Goal: Information Seeking & Learning: Learn about a topic

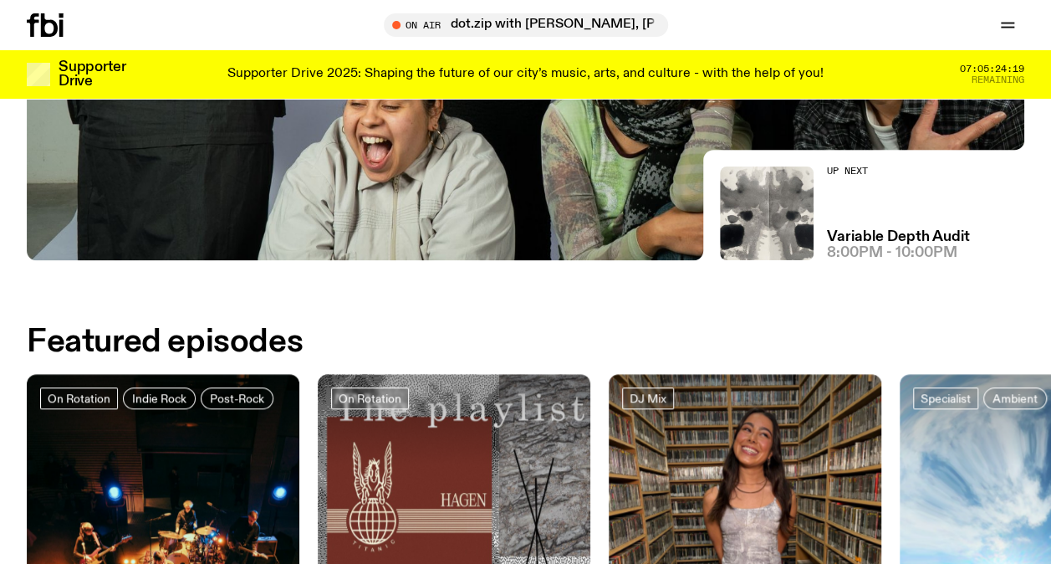
scroll to position [411, 0]
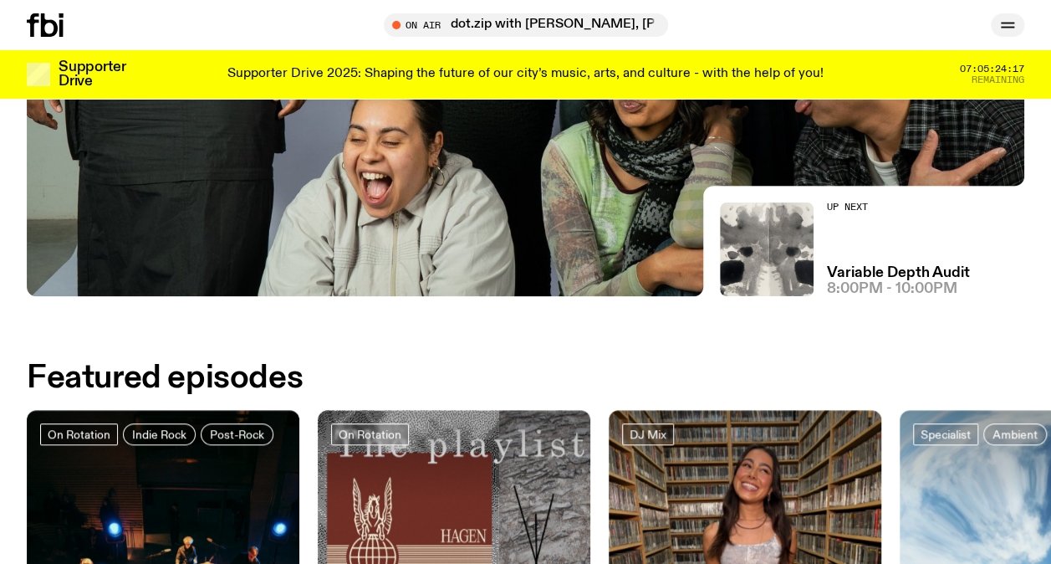
click at [1004, 30] on icon "button" at bounding box center [1008, 25] width 20 height 20
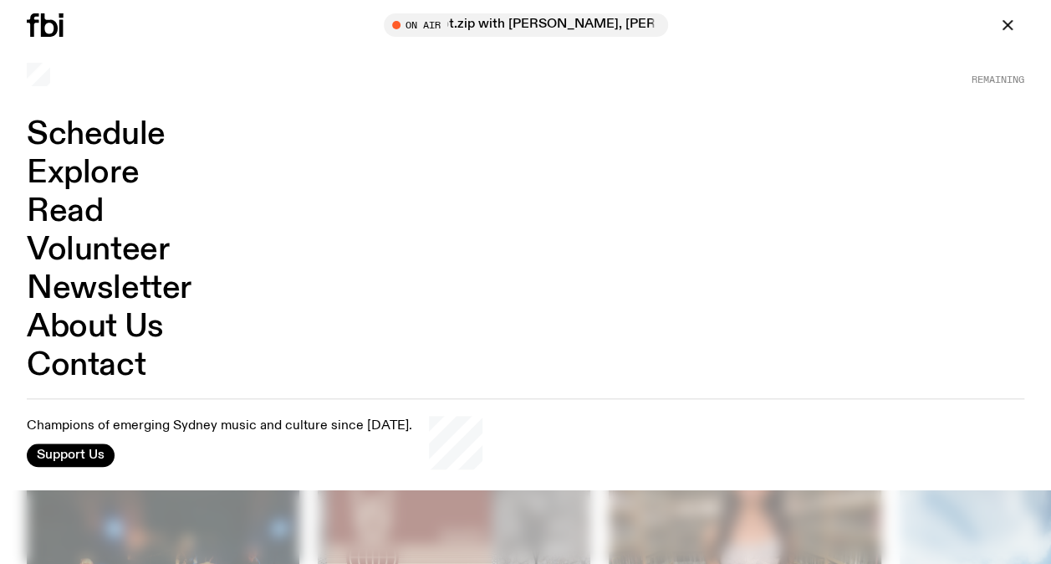
click at [159, 134] on link "Schedule" at bounding box center [96, 135] width 139 height 32
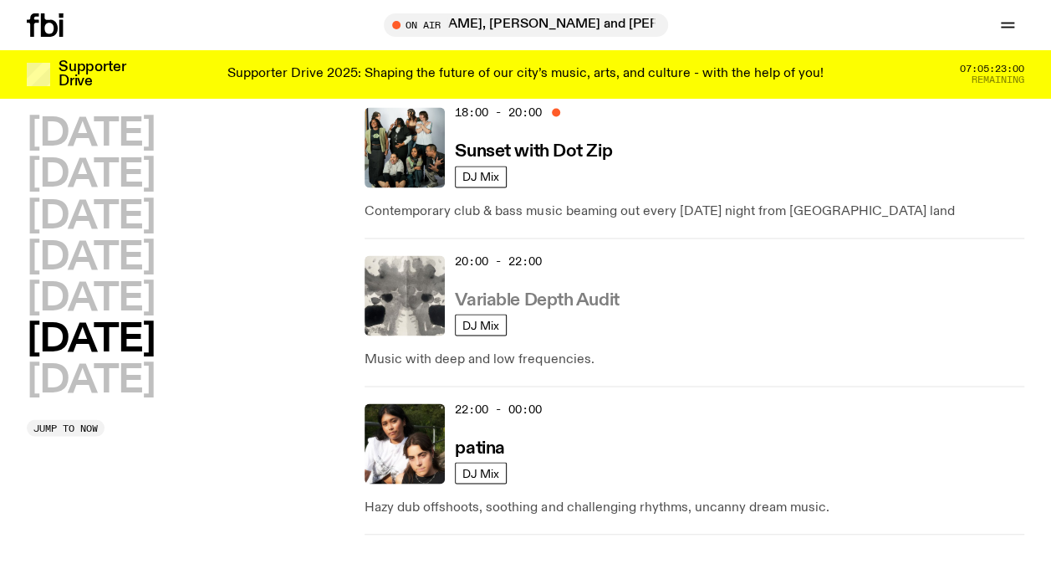
scroll to position [1504, 0]
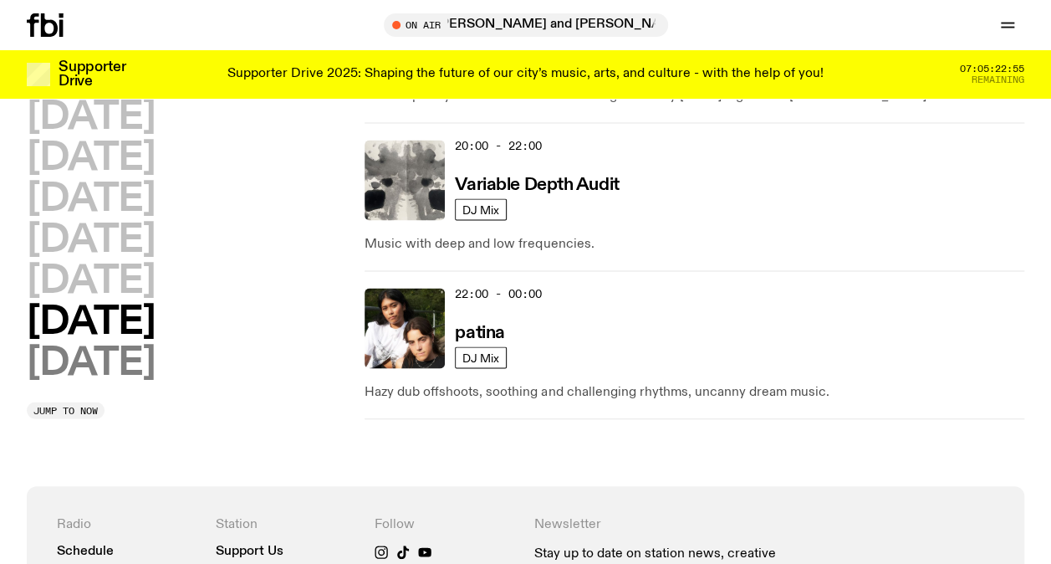
click at [146, 344] on h2 "[DATE]" at bounding box center [91, 363] width 128 height 38
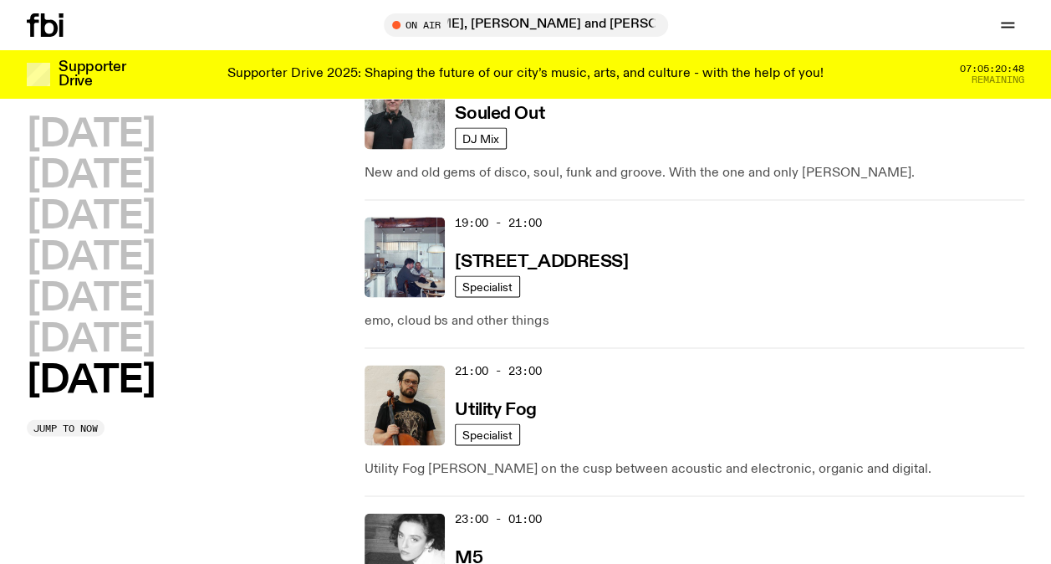
scroll to position [1469, 0]
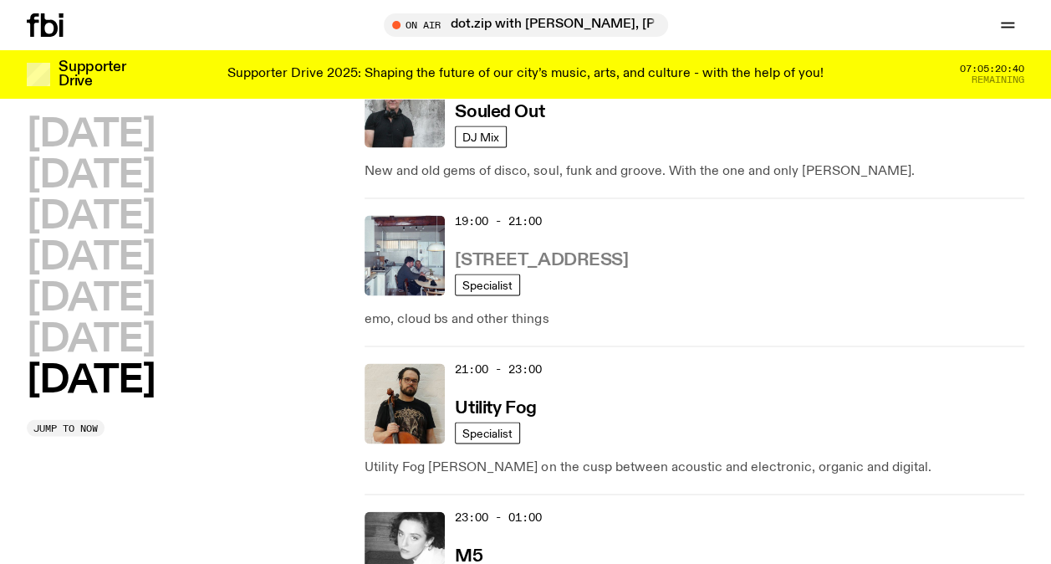
click at [534, 261] on h3 "[STREET_ADDRESS]" at bounding box center [541, 260] width 173 height 18
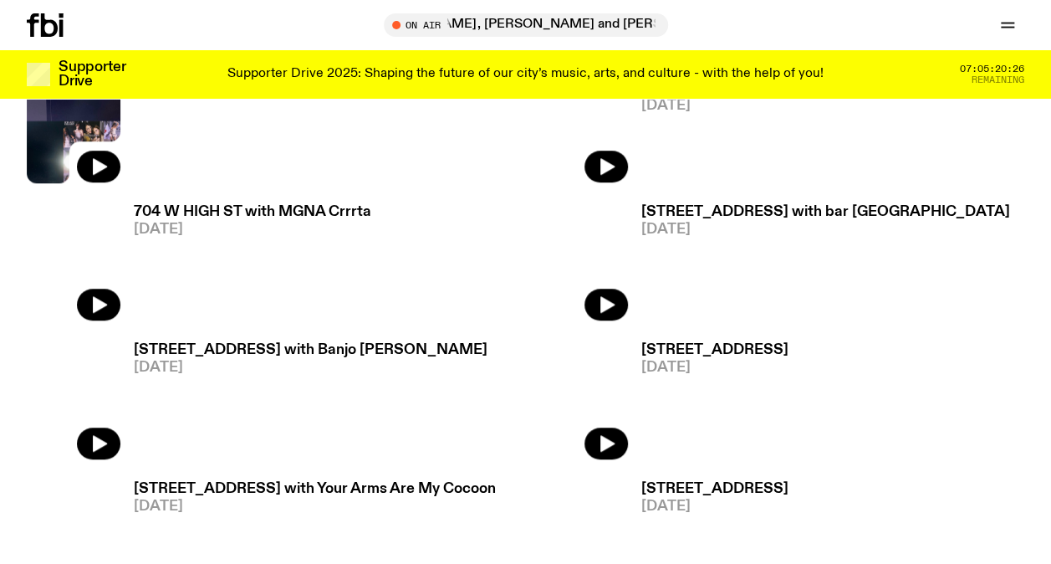
scroll to position [657, 0]
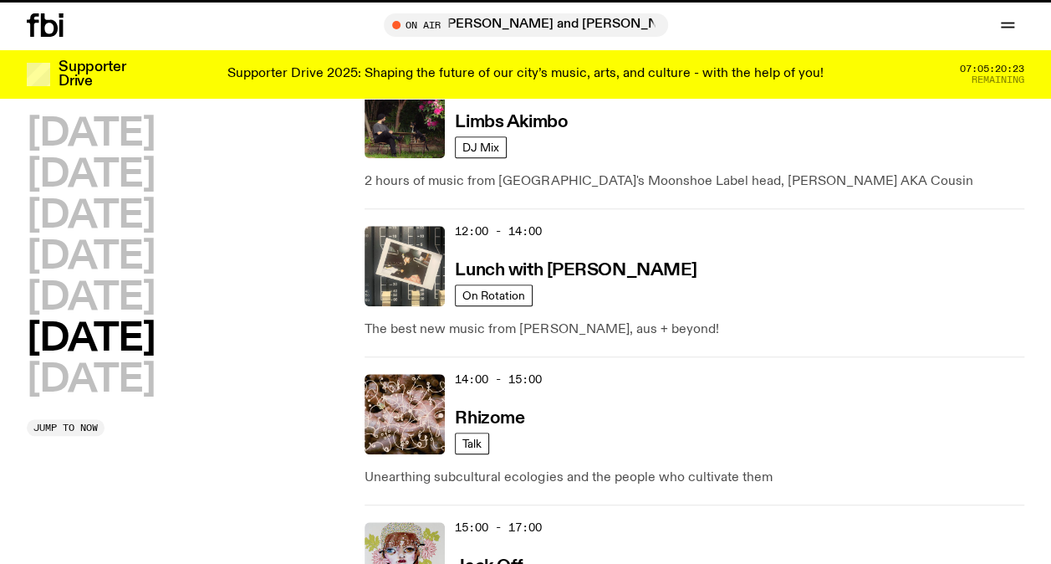
scroll to position [1469, 0]
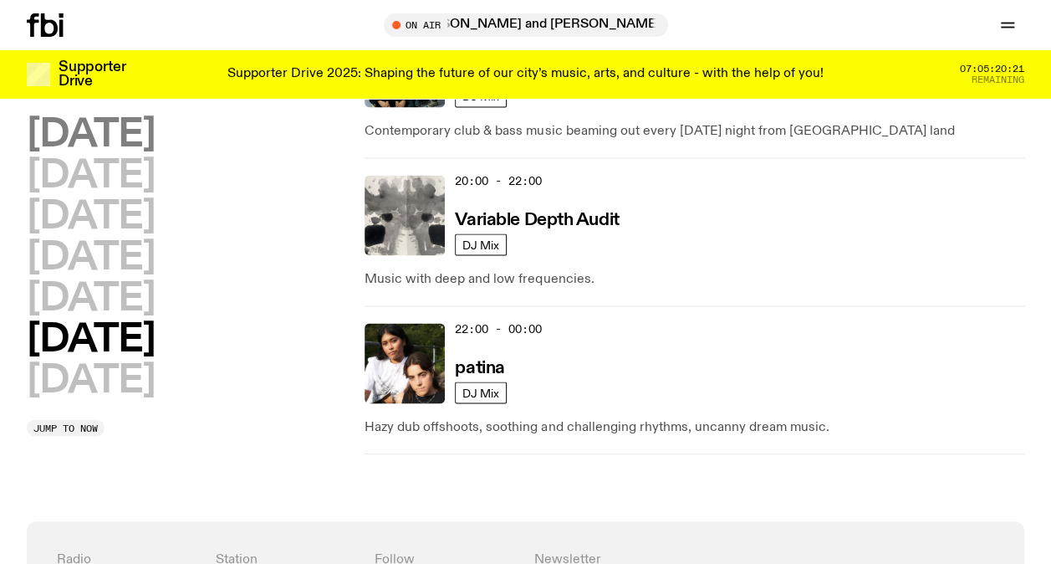
click at [138, 130] on h2 "[DATE]" at bounding box center [91, 134] width 128 height 38
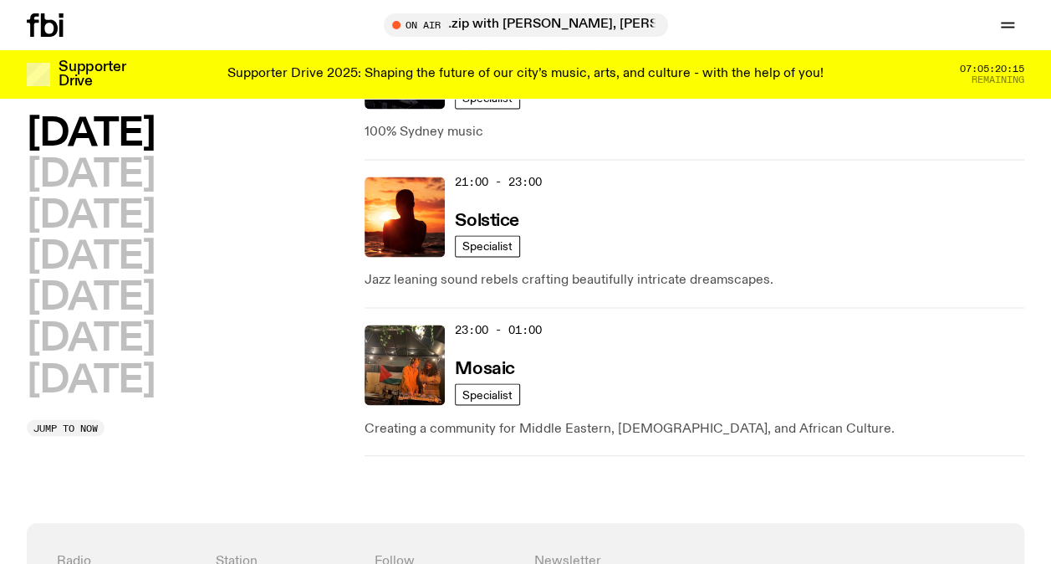
scroll to position [1218, 0]
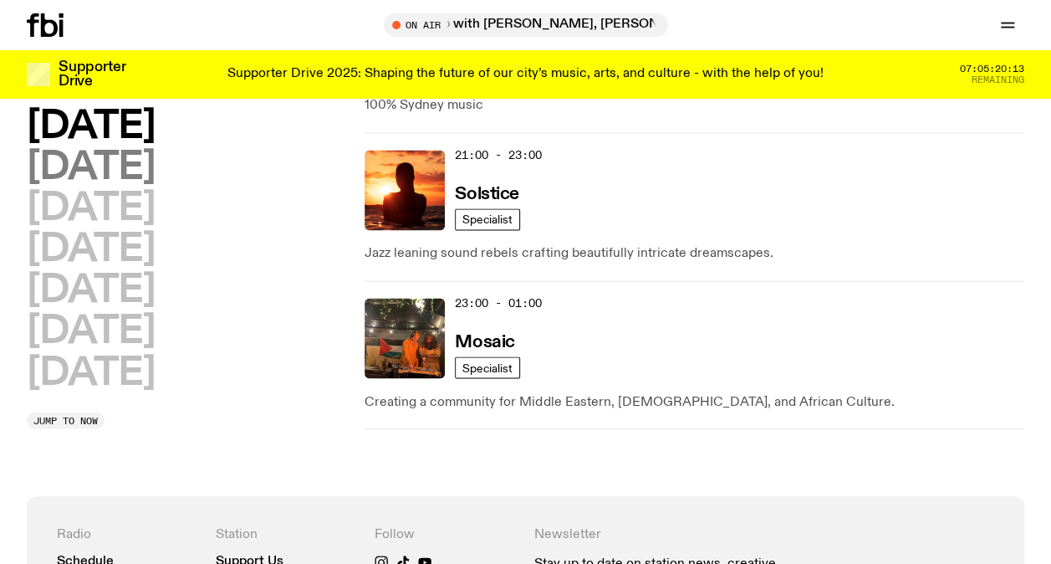
click at [146, 166] on h2 "[DATE]" at bounding box center [91, 168] width 128 height 38
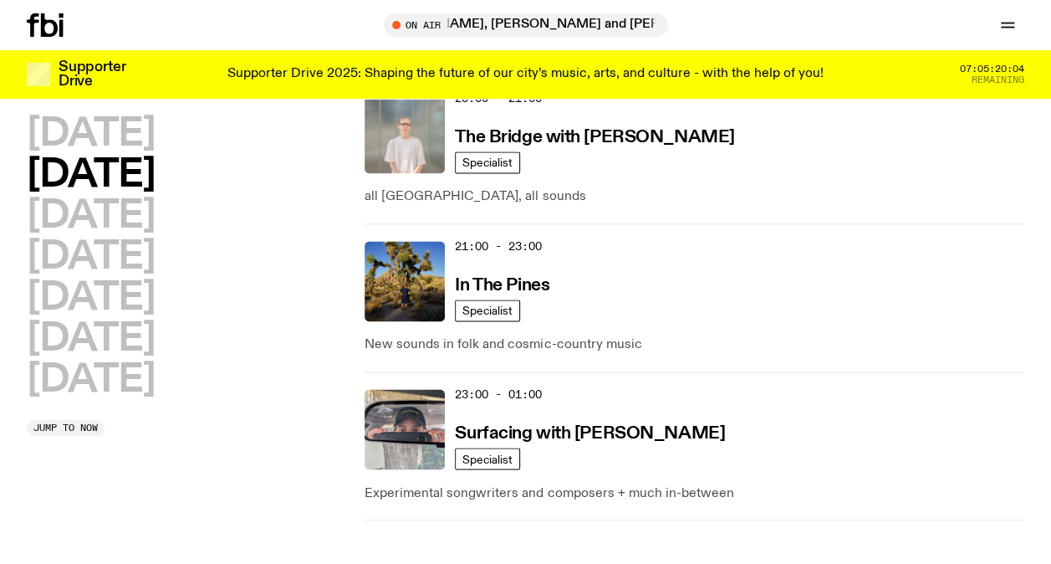
scroll to position [1134, 0]
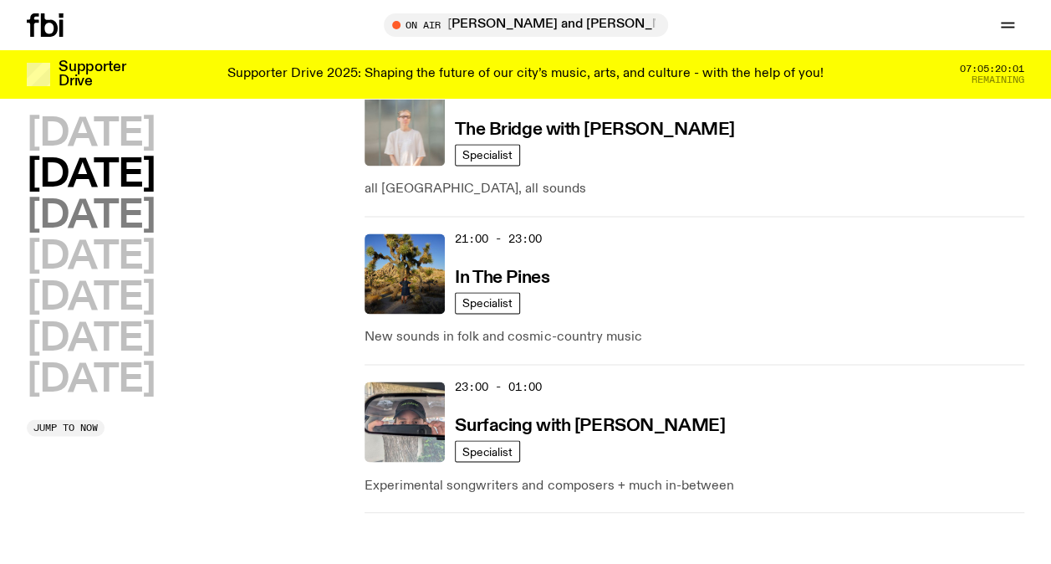
click at [155, 222] on h2 "[DATE]" at bounding box center [91, 216] width 128 height 38
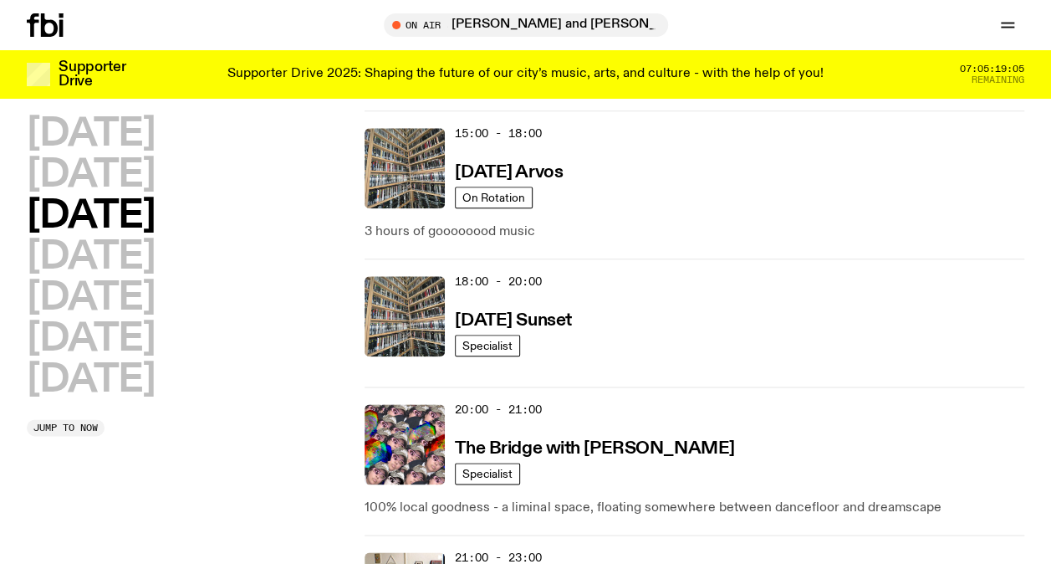
scroll to position [800, 0]
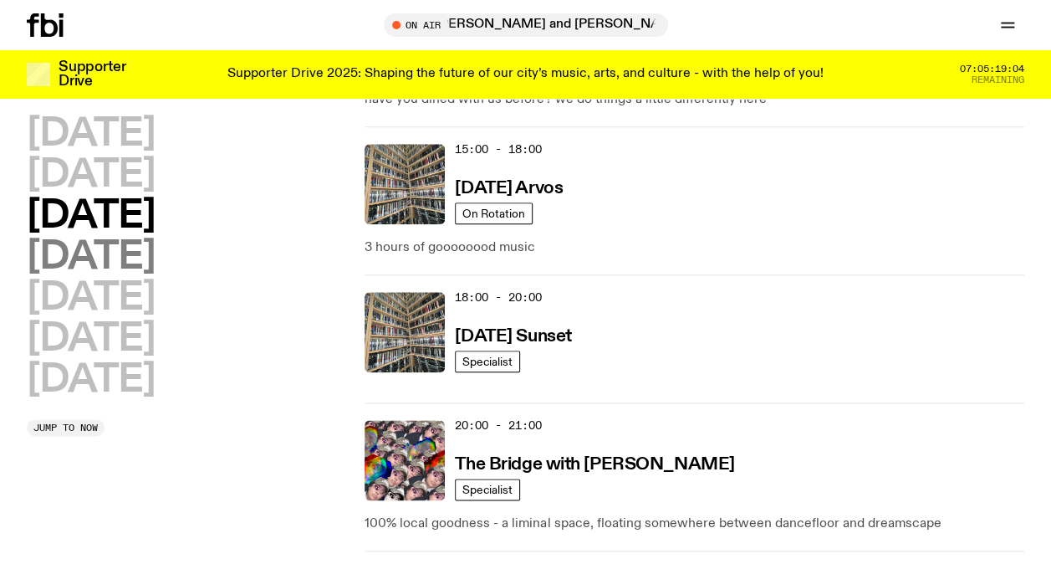
click at [155, 266] on h2 "[DATE]" at bounding box center [91, 257] width 128 height 38
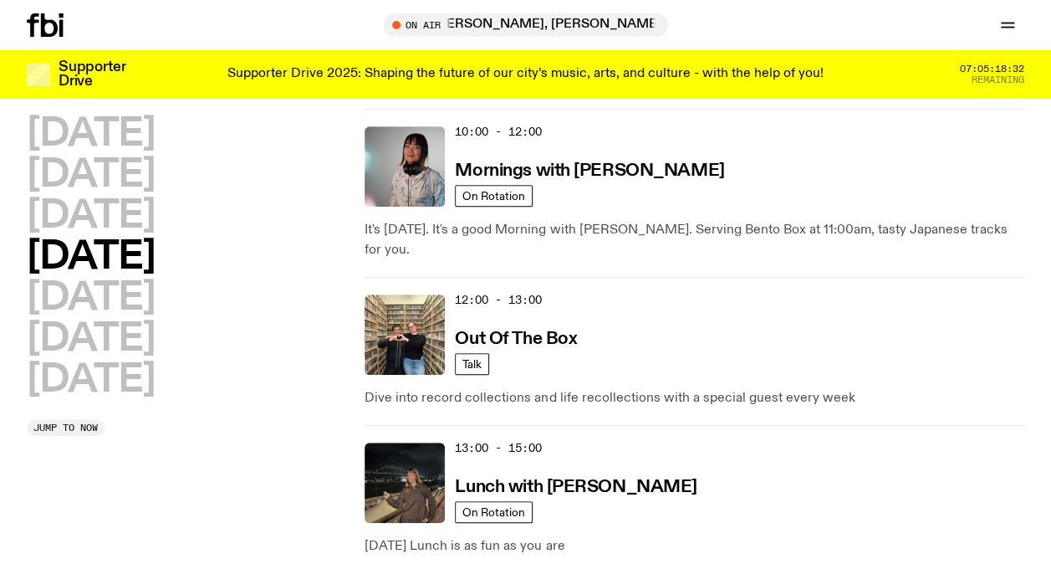
scroll to position [298, 0]
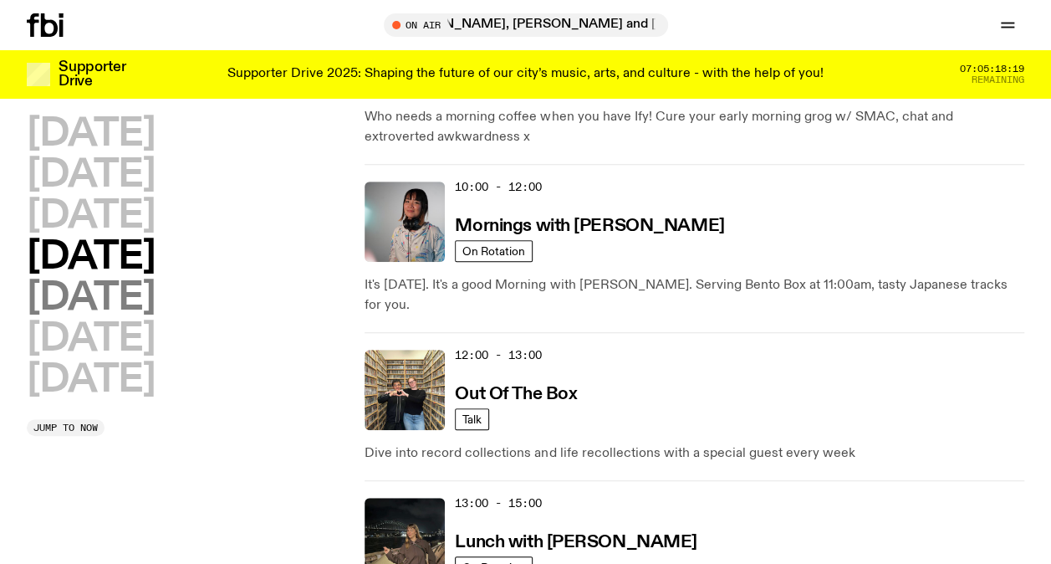
click at [125, 294] on h2 "[DATE]" at bounding box center [91, 298] width 128 height 38
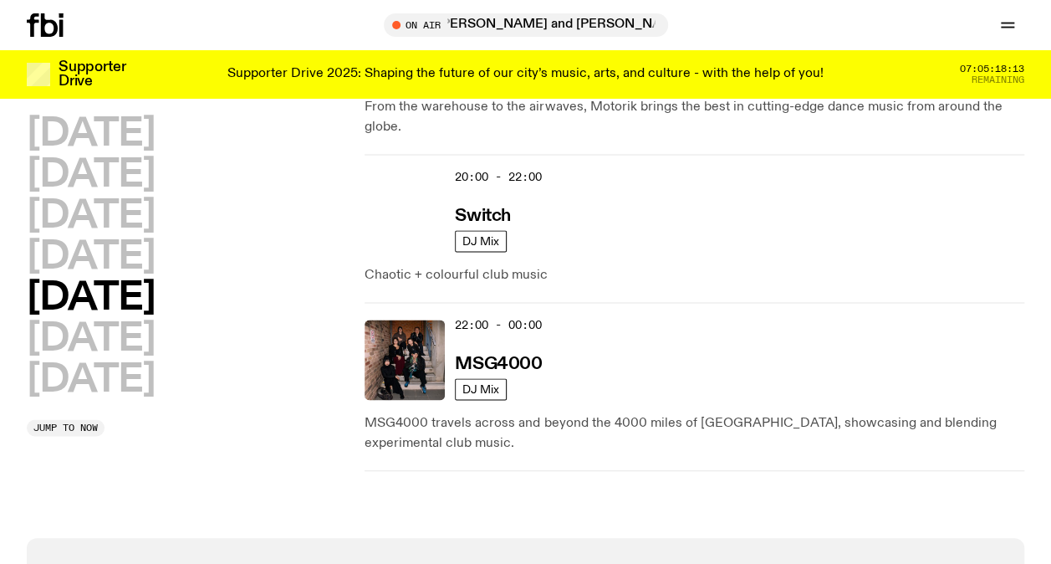
scroll to position [1218, 0]
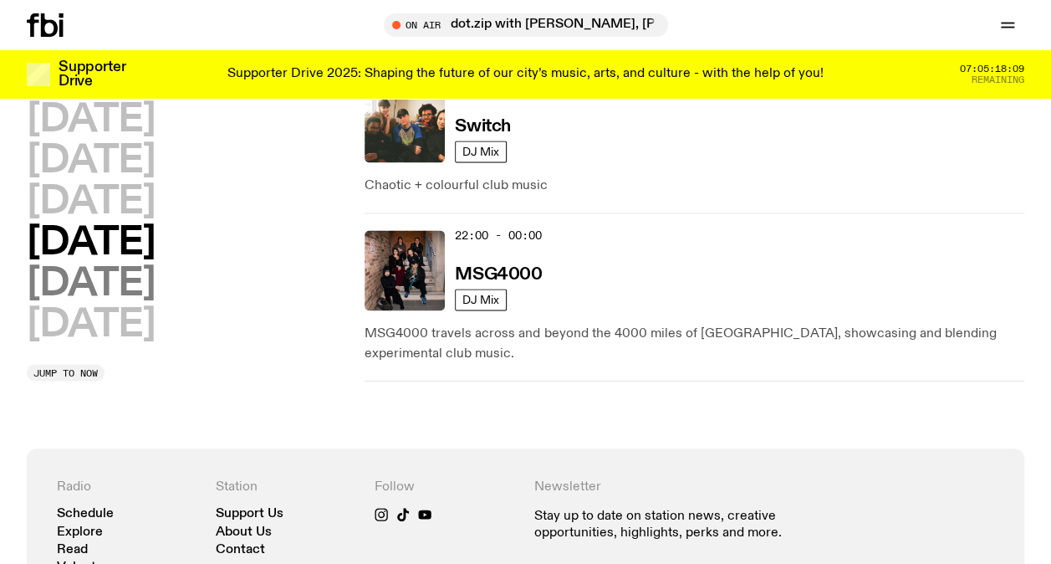
click at [115, 268] on h2 "[DATE]" at bounding box center [91, 284] width 128 height 38
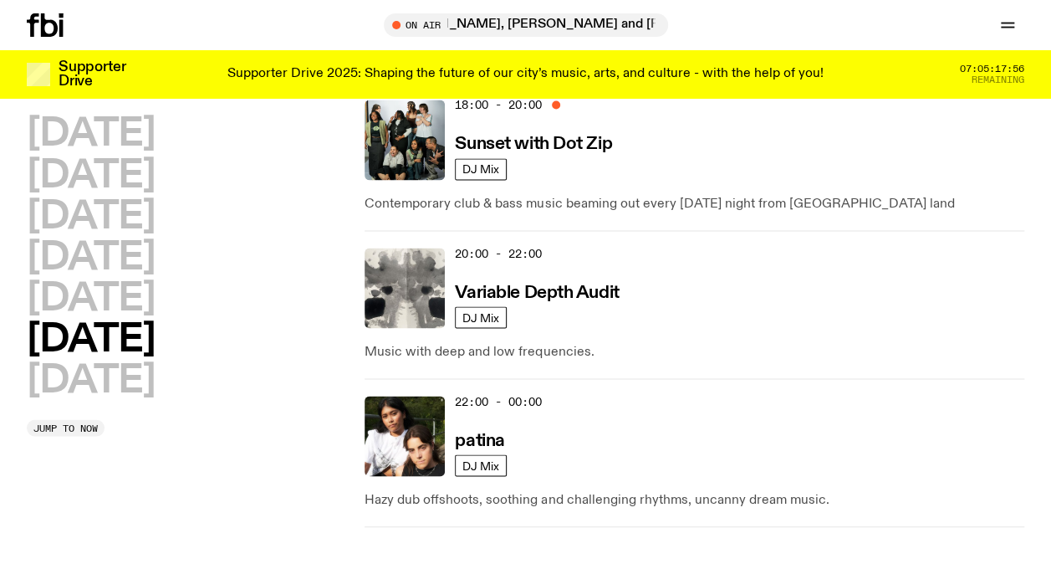
scroll to position [1414, 0]
